Goal: Transaction & Acquisition: Book appointment/travel/reservation

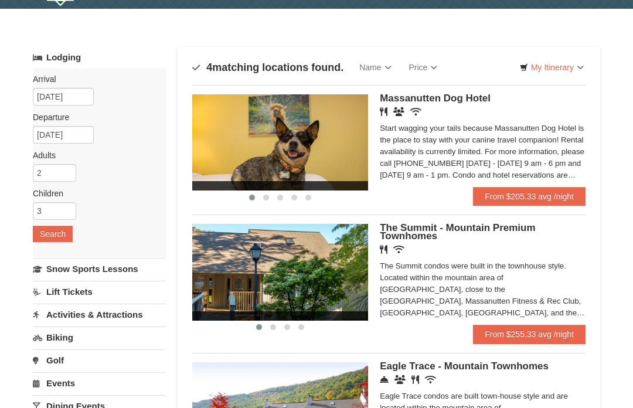
scroll to position [32, 0]
click at [129, 270] on link "Snow Sports Lessons" at bounding box center [99, 269] width 133 height 22
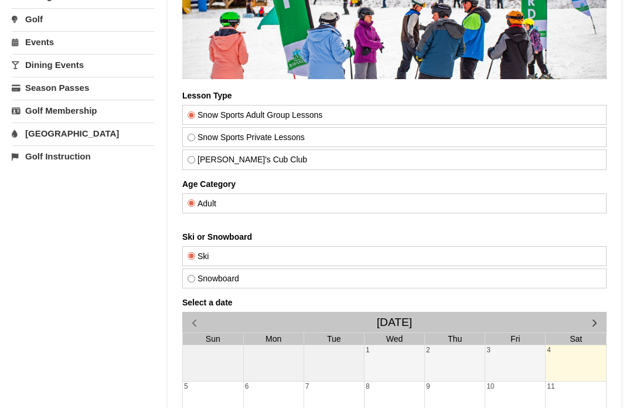
scroll to position [185, 0]
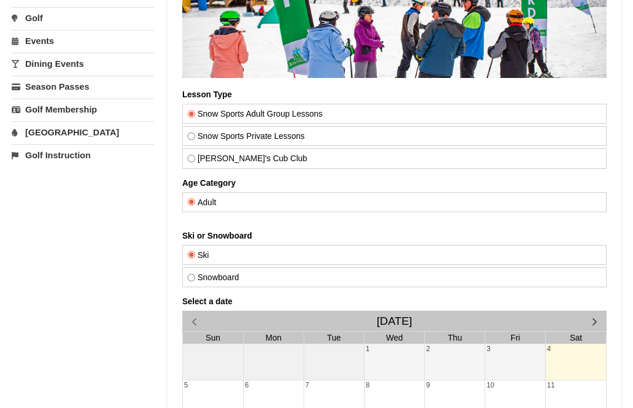
click at [198, 276] on label "Snowboard" at bounding box center [394, 277] width 414 height 9
click at [195, 276] on input "Snowboard" at bounding box center [191, 278] width 8 height 8
radio input "true"
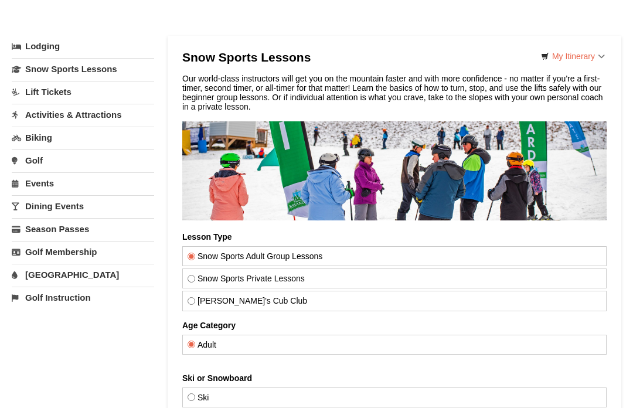
scroll to position [0, 0]
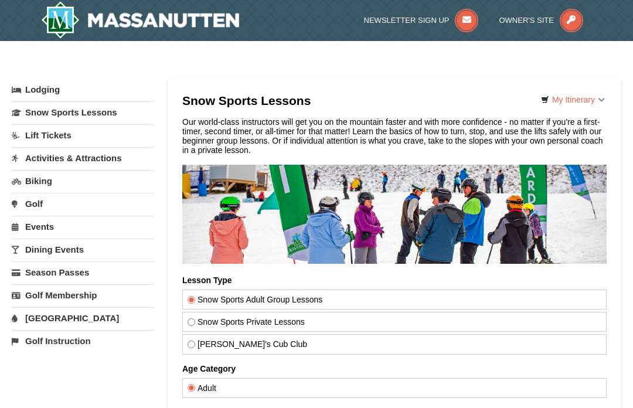
click at [603, 95] on link "My Itinerary" at bounding box center [572, 100] width 79 height 18
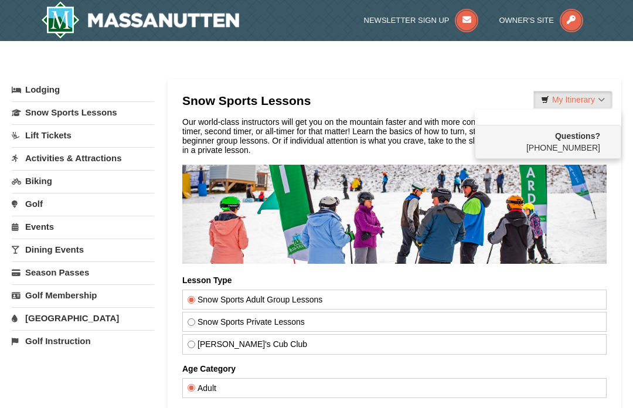
click at [450, 89] on div at bounding box center [316, 204] width 633 height 408
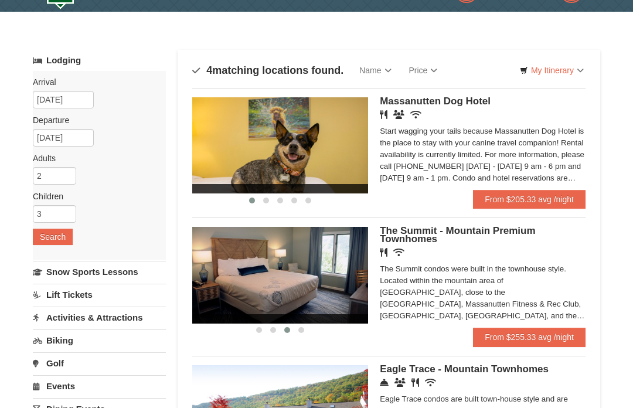
scroll to position [30, 0]
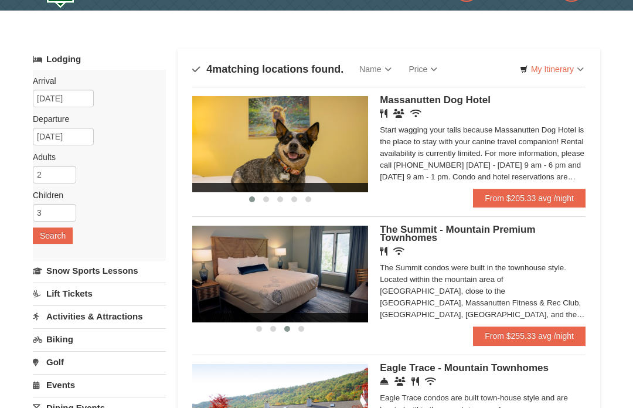
click at [562, 338] on link "From $255.33 avg /night" at bounding box center [529, 335] width 113 height 19
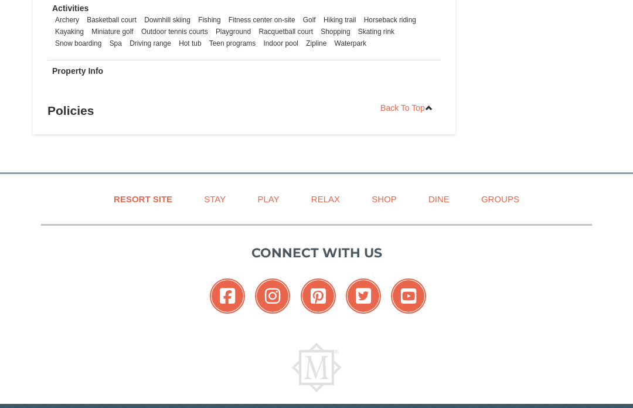
scroll to position [1689, 0]
